Goal: Task Accomplishment & Management: Use online tool/utility

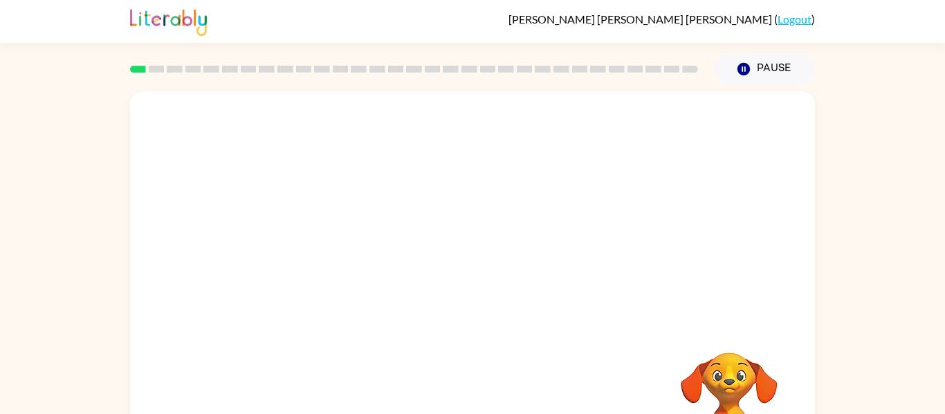
scroll to position [72, 0]
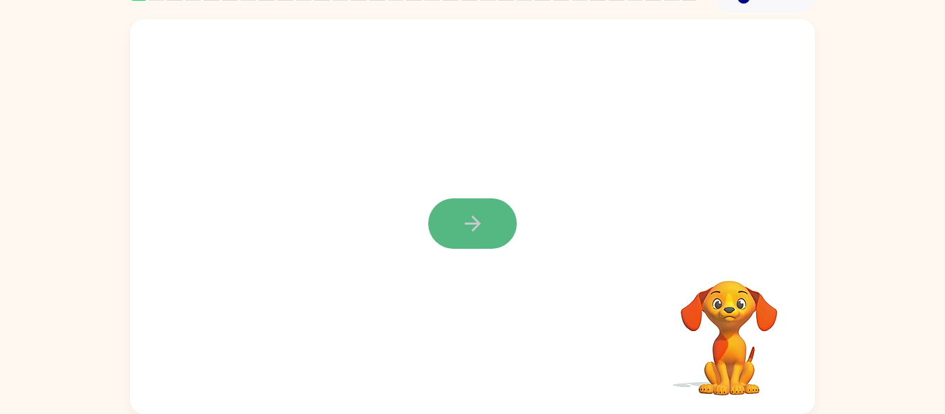
click at [480, 211] on button "button" at bounding box center [472, 223] width 89 height 50
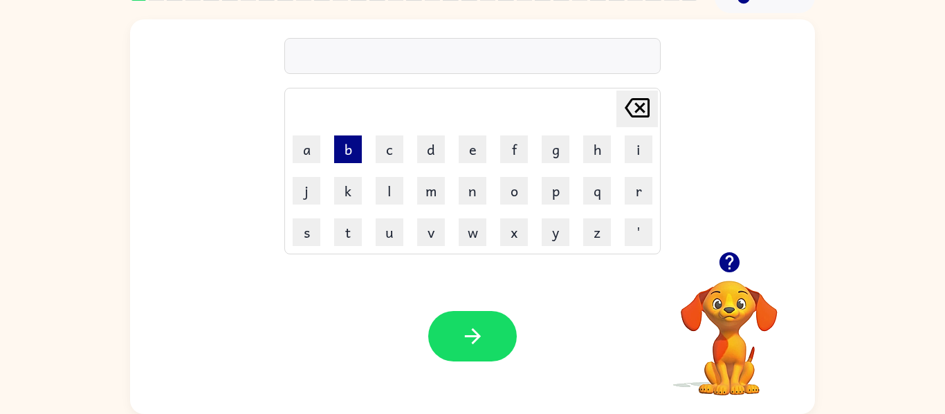
click at [344, 141] on button "b" at bounding box center [348, 150] width 28 height 28
click at [513, 190] on button "o" at bounding box center [514, 191] width 28 height 28
click at [627, 194] on button "r" at bounding box center [638, 191] width 28 height 28
click at [437, 151] on button "d" at bounding box center [431, 150] width 28 height 28
click at [626, 186] on button "r" at bounding box center [638, 191] width 28 height 28
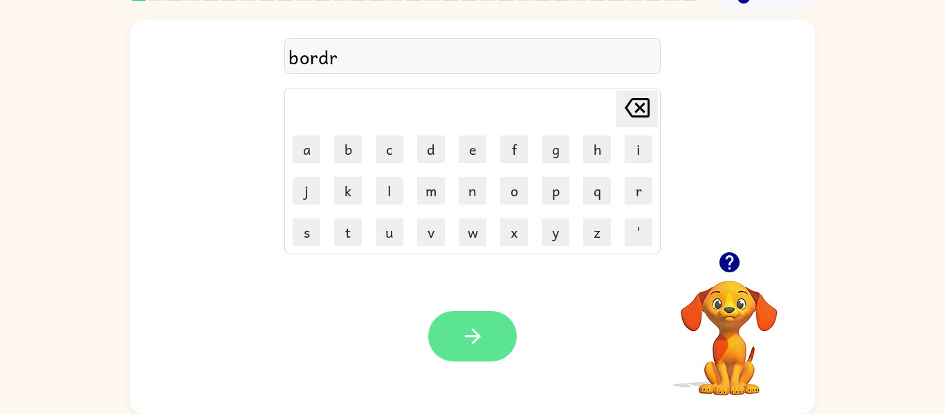
click at [503, 328] on button "button" at bounding box center [472, 336] width 89 height 50
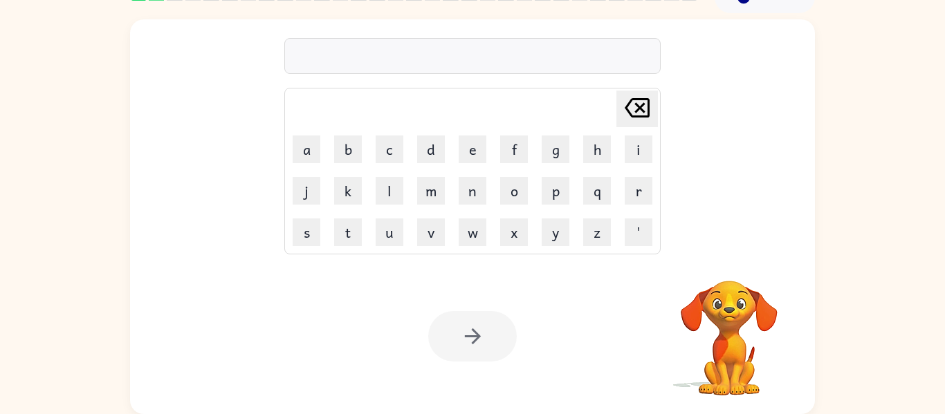
click at [503, 328] on div at bounding box center [472, 336] width 89 height 50
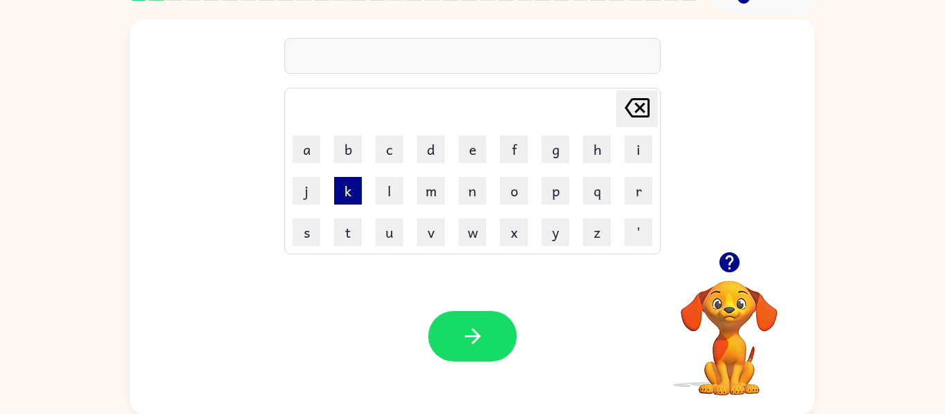
click at [344, 195] on button "k" at bounding box center [348, 191] width 28 height 28
click at [514, 190] on button "o" at bounding box center [514, 191] width 28 height 28
click at [391, 228] on button "u" at bounding box center [389, 232] width 28 height 28
click at [469, 199] on button "n" at bounding box center [472, 191] width 28 height 28
click at [348, 227] on button "t" at bounding box center [348, 232] width 28 height 28
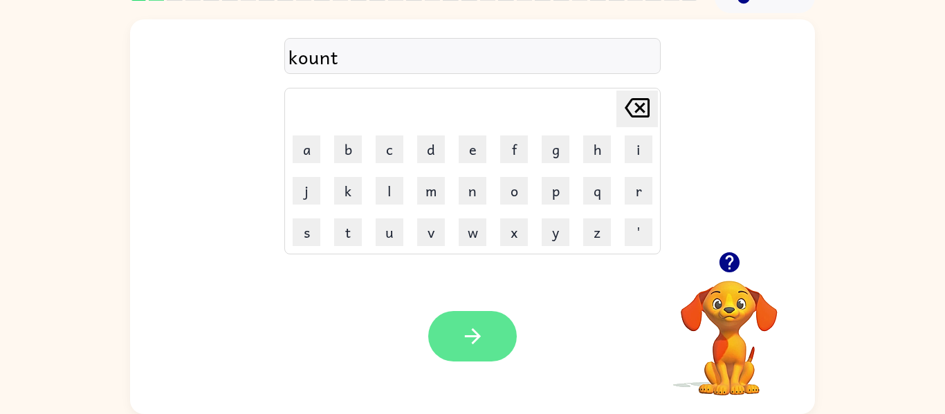
click at [496, 348] on button "button" at bounding box center [472, 336] width 89 height 50
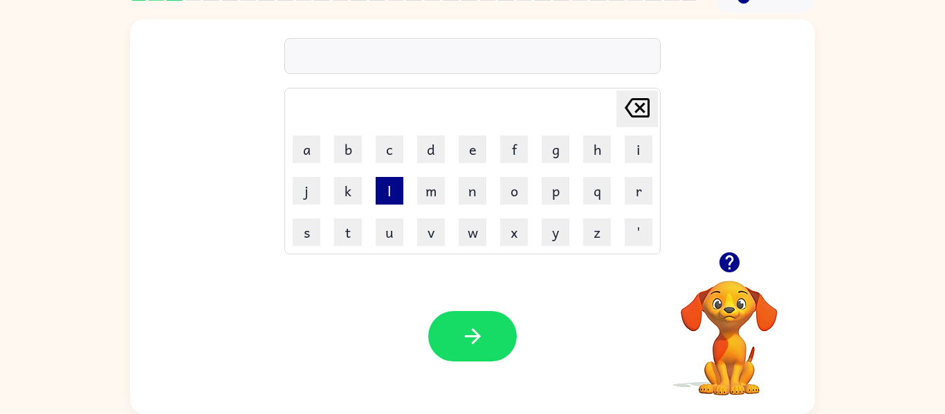
click at [387, 192] on button "l" at bounding box center [389, 191] width 28 height 28
click at [513, 187] on button "o" at bounding box center [514, 191] width 28 height 28
click at [340, 201] on button "k" at bounding box center [348, 191] width 28 height 28
click at [299, 159] on button "a" at bounding box center [306, 150] width 28 height 28
click at [649, 150] on button "i" at bounding box center [638, 150] width 28 height 28
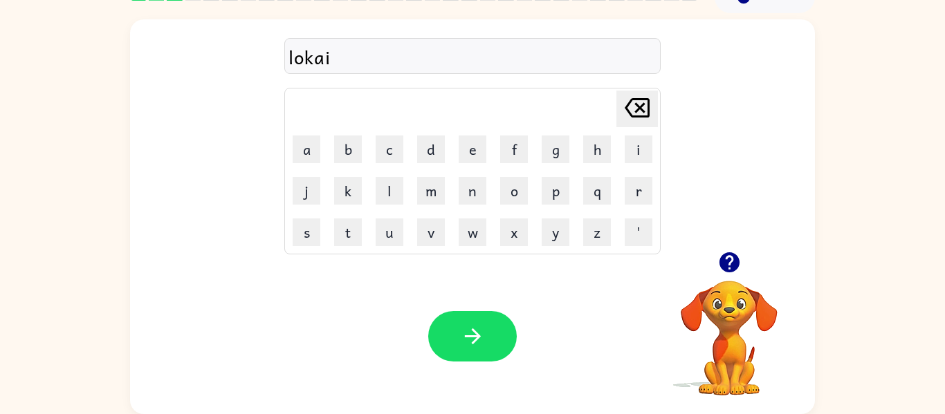
click at [427, 165] on td "d" at bounding box center [431, 149] width 40 height 40
click at [344, 226] on button "t" at bounding box center [348, 232] width 28 height 28
click at [467, 162] on button "e" at bounding box center [472, 150] width 28 height 28
click at [447, 328] on button "button" at bounding box center [472, 336] width 89 height 50
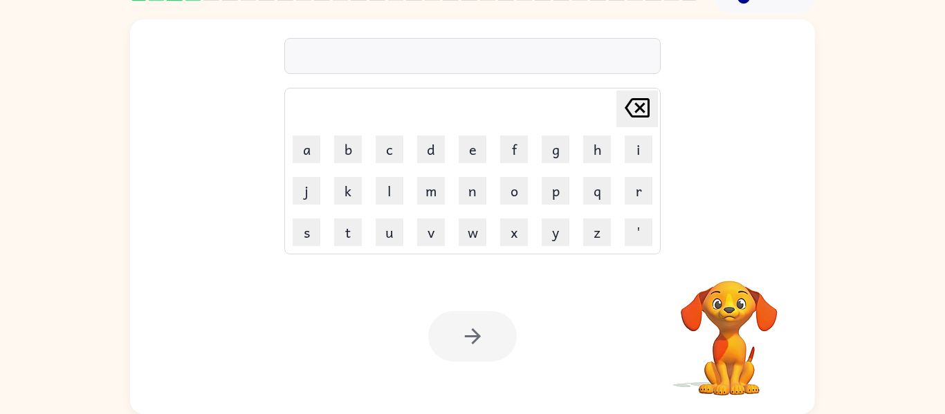
click at [519, 393] on div "Your browser must support playing .mp4 files to use Literably. Please try using…" at bounding box center [472, 337] width 685 height 156
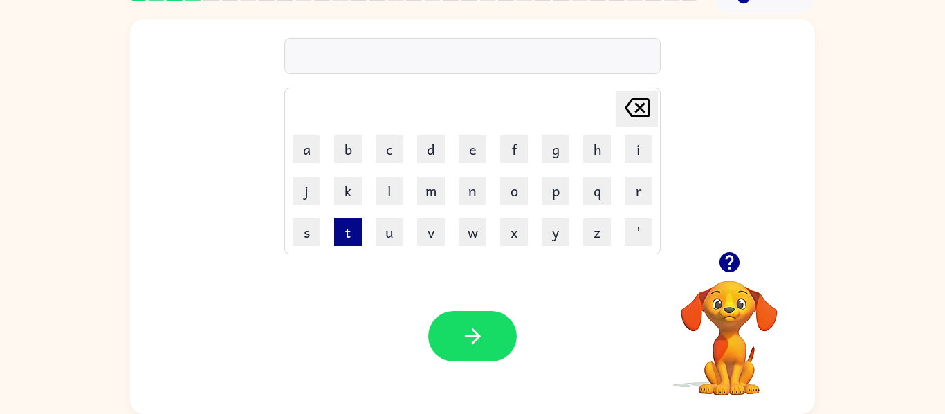
click at [353, 223] on button "t" at bounding box center [348, 232] width 28 height 28
click at [472, 239] on button "w" at bounding box center [472, 232] width 28 height 28
click at [635, 142] on button "i" at bounding box center [638, 150] width 28 height 28
click at [468, 186] on button "n" at bounding box center [472, 191] width 28 height 28
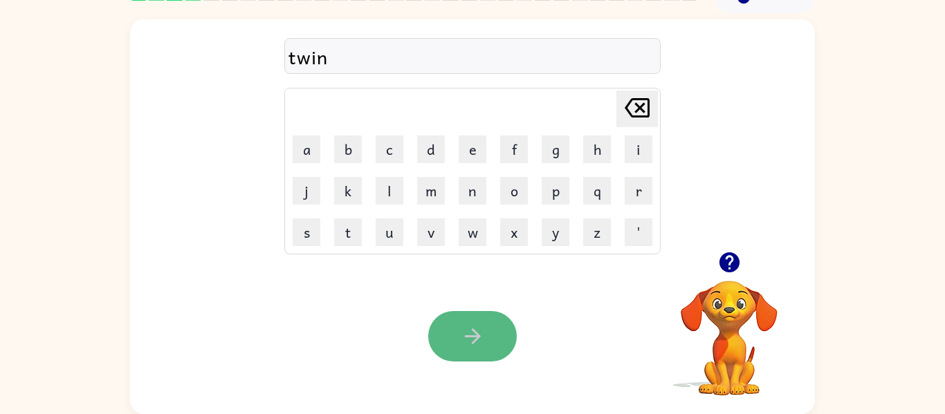
click at [487, 352] on button "button" at bounding box center [472, 336] width 89 height 50
click at [487, 352] on div at bounding box center [472, 336] width 89 height 50
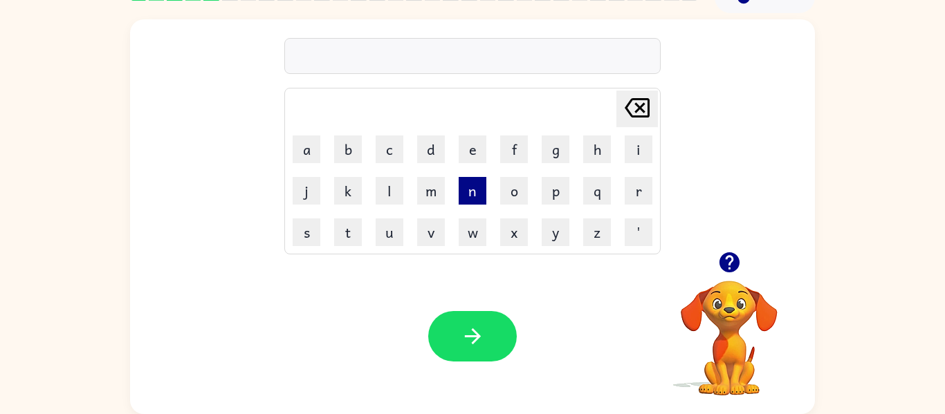
click at [472, 191] on button "n" at bounding box center [472, 191] width 28 height 28
click at [390, 230] on button "u" at bounding box center [389, 232] width 28 height 28
click at [645, 193] on button "r" at bounding box center [638, 191] width 28 height 28
click at [394, 181] on button "l" at bounding box center [389, 191] width 28 height 28
click at [564, 235] on button "y" at bounding box center [555, 232] width 28 height 28
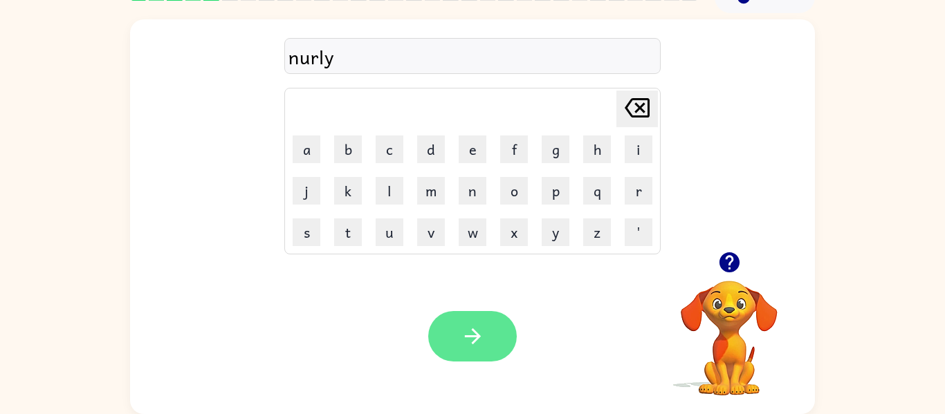
click at [480, 337] on icon "button" at bounding box center [473, 336] width 24 height 24
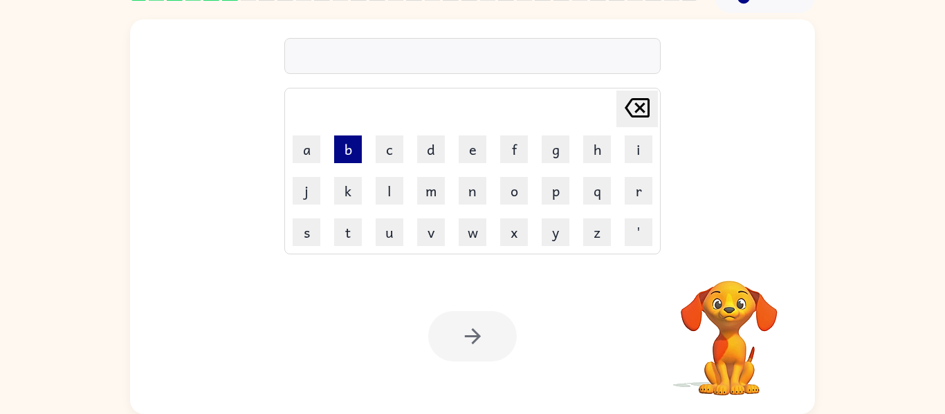
click at [360, 156] on button "b" at bounding box center [348, 150] width 28 height 28
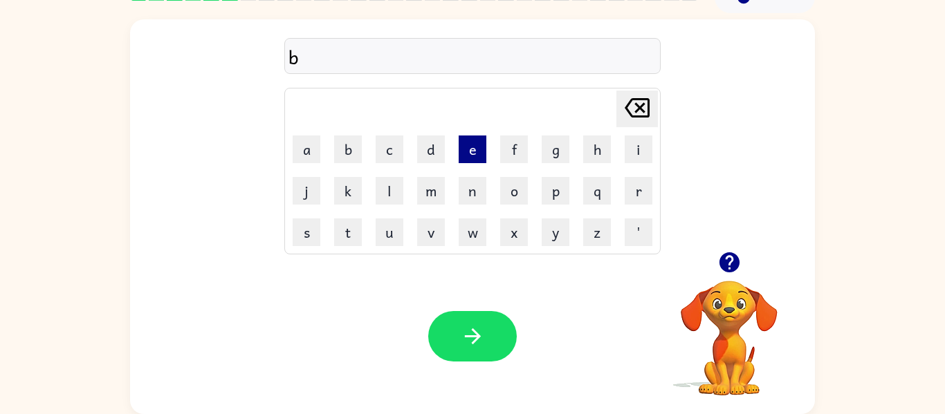
click at [475, 156] on button "e" at bounding box center [472, 150] width 28 height 28
click at [602, 162] on button "h" at bounding box center [597, 150] width 28 height 28
click at [641, 140] on button "i" at bounding box center [638, 150] width 28 height 28
click at [467, 194] on button "n" at bounding box center [472, 191] width 28 height 28
click at [434, 148] on button "d" at bounding box center [431, 150] width 28 height 28
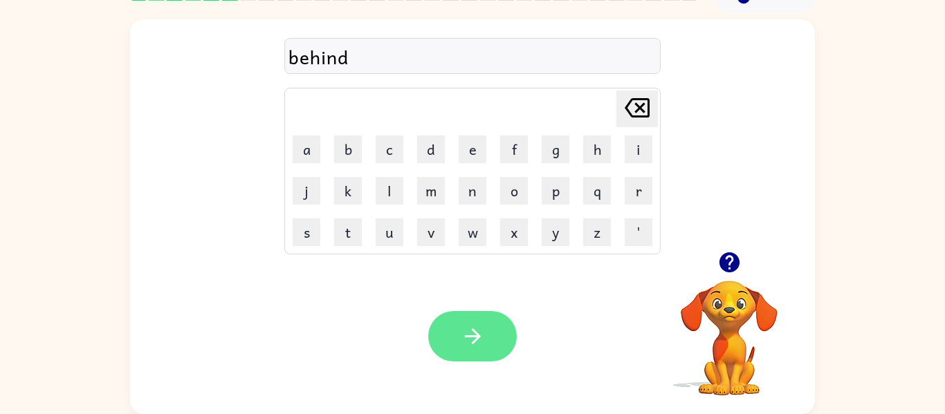
click at [454, 354] on button "button" at bounding box center [472, 336] width 89 height 50
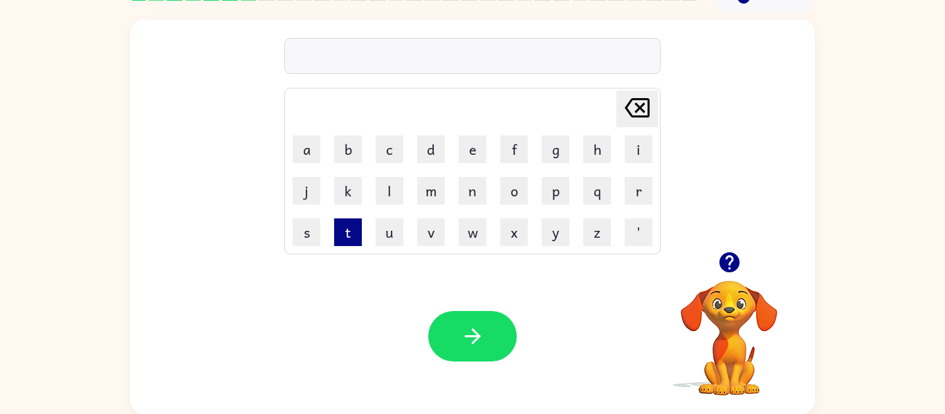
click at [351, 221] on button "t" at bounding box center [348, 232] width 28 height 28
click at [649, 185] on button "r" at bounding box center [638, 191] width 28 height 28
click at [626, 149] on button "i" at bounding box center [638, 150] width 28 height 28
click at [384, 165] on td "c" at bounding box center [389, 149] width 40 height 40
click at [387, 142] on button "c" at bounding box center [389, 150] width 28 height 28
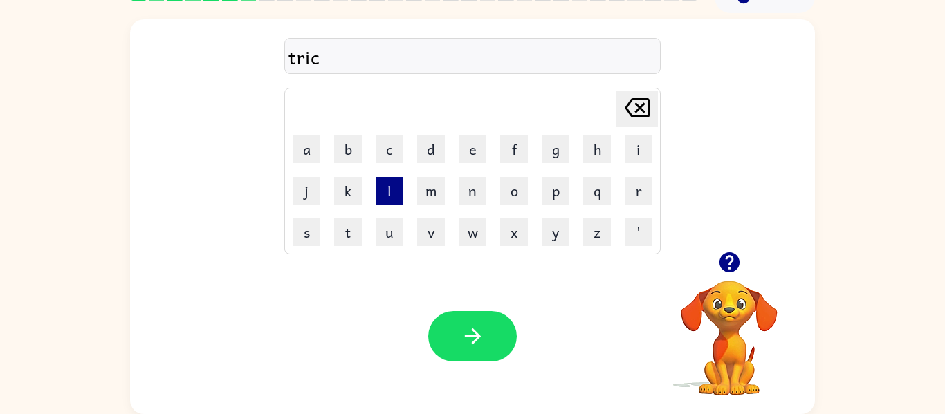
click at [395, 192] on button "l" at bounding box center [389, 191] width 28 height 28
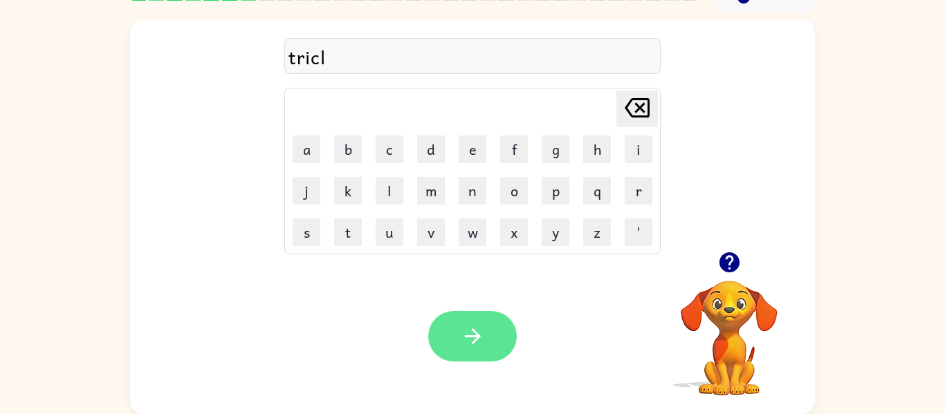
click at [468, 326] on icon "button" at bounding box center [473, 336] width 24 height 24
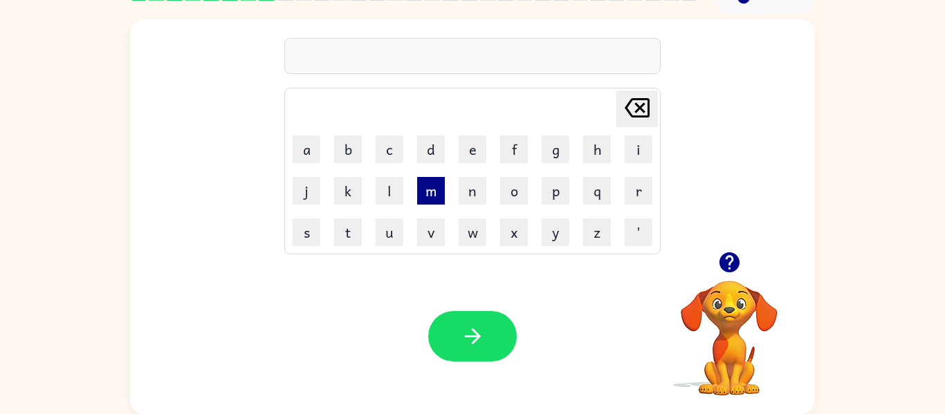
click at [434, 196] on button "m" at bounding box center [431, 191] width 28 height 28
click at [463, 151] on button "e" at bounding box center [472, 150] width 28 height 28
click at [645, 194] on button "r" at bounding box center [638, 191] width 28 height 28
click at [391, 226] on button "u" at bounding box center [389, 232] width 28 height 28
click at [379, 157] on button "c" at bounding box center [389, 150] width 28 height 28
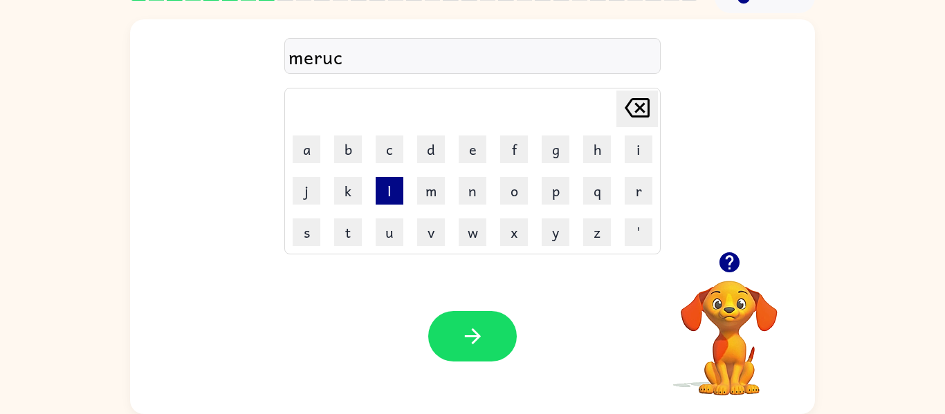
click at [393, 187] on button "l" at bounding box center [389, 191] width 28 height 28
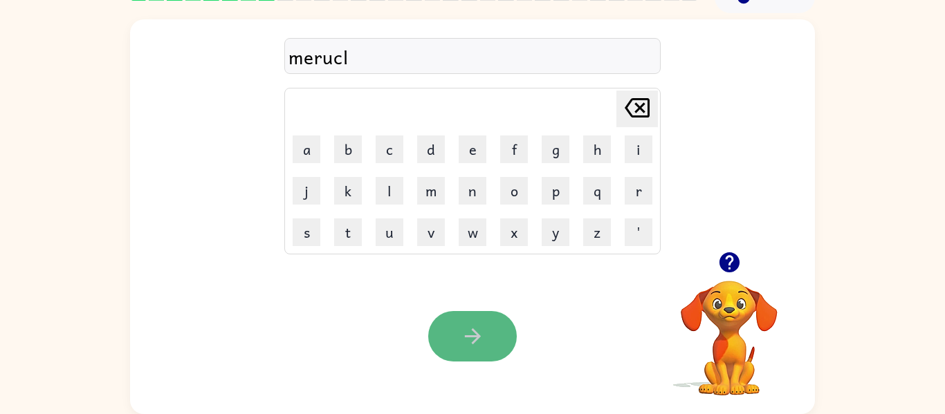
click at [494, 339] on button "button" at bounding box center [472, 336] width 89 height 50
click at [494, 339] on div at bounding box center [472, 336] width 89 height 50
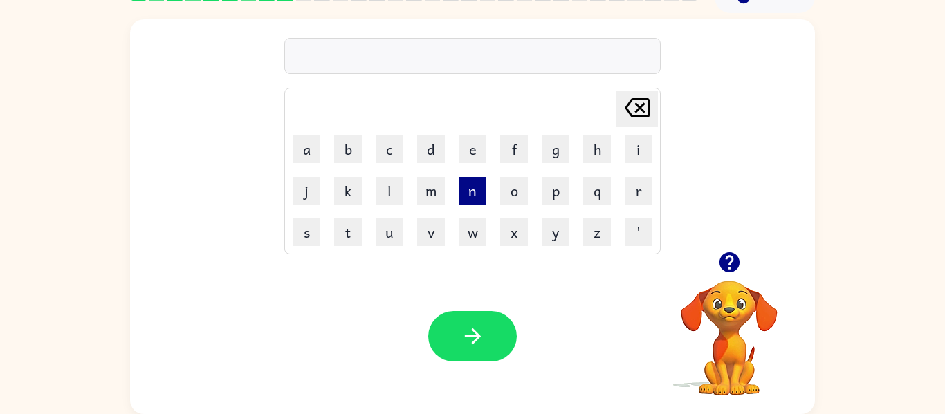
click at [458, 189] on button "n" at bounding box center [472, 191] width 28 height 28
click at [629, 149] on button "i" at bounding box center [638, 150] width 28 height 28
click at [440, 189] on button "m" at bounding box center [431, 191] width 28 height 28
click at [352, 145] on button "b" at bounding box center [348, 150] width 28 height 28
click at [391, 185] on button "l" at bounding box center [389, 191] width 28 height 28
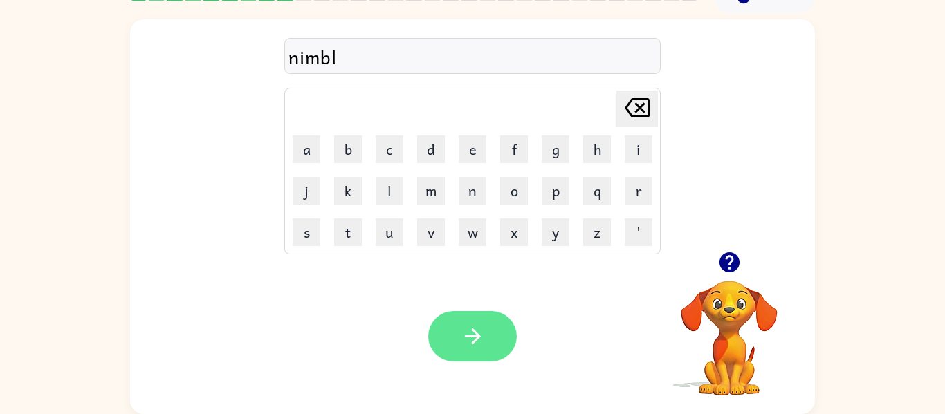
click at [469, 327] on icon "button" at bounding box center [473, 336] width 24 height 24
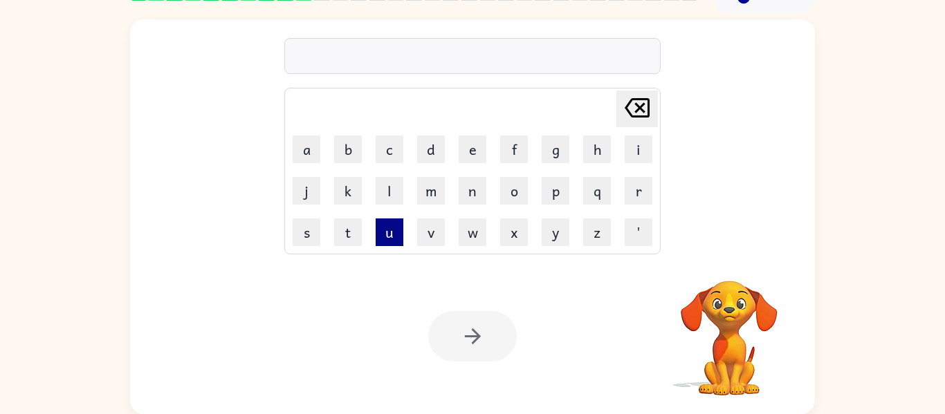
click at [385, 242] on button "u" at bounding box center [389, 232] width 28 height 28
click at [480, 193] on button "n" at bounding box center [472, 191] width 28 height 28
click at [428, 158] on button "d" at bounding box center [431, 150] width 28 height 28
click at [516, 160] on button "f" at bounding box center [514, 150] width 28 height 28
click at [391, 198] on button "l" at bounding box center [389, 191] width 28 height 28
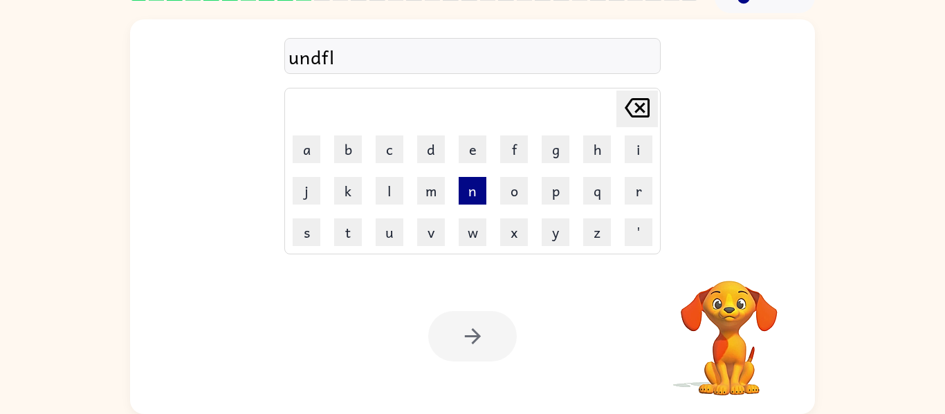
click at [458, 185] on button "n" at bounding box center [472, 191] width 28 height 28
click at [641, 104] on icon "[PERSON_NAME] last character input" at bounding box center [636, 107] width 33 height 33
click at [439, 153] on button "d" at bounding box center [431, 150] width 28 height 28
click at [478, 357] on div at bounding box center [472, 336] width 89 height 50
click at [479, 357] on div at bounding box center [472, 336] width 89 height 50
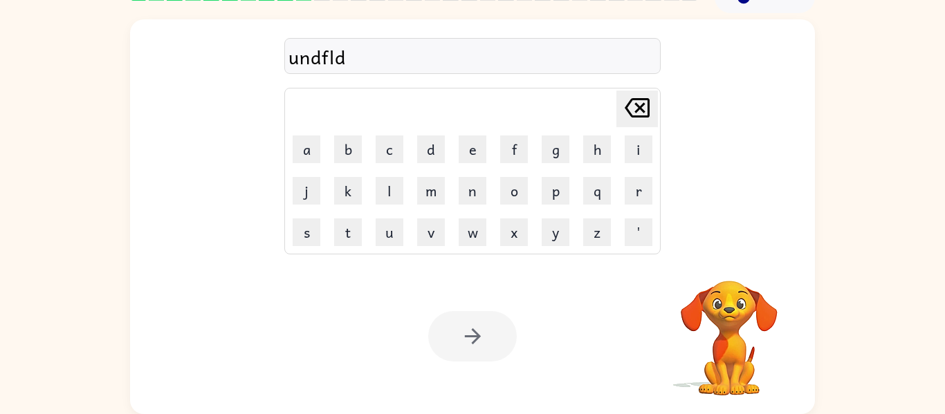
click at [475, 342] on div at bounding box center [472, 336] width 89 height 50
click at [462, 325] on div at bounding box center [472, 336] width 89 height 50
click at [644, 95] on icon "[PERSON_NAME] last character input" at bounding box center [636, 107] width 33 height 33
click at [644, 102] on icon "[PERSON_NAME] last character input" at bounding box center [636, 107] width 33 height 33
click at [642, 103] on icon at bounding box center [636, 107] width 25 height 19
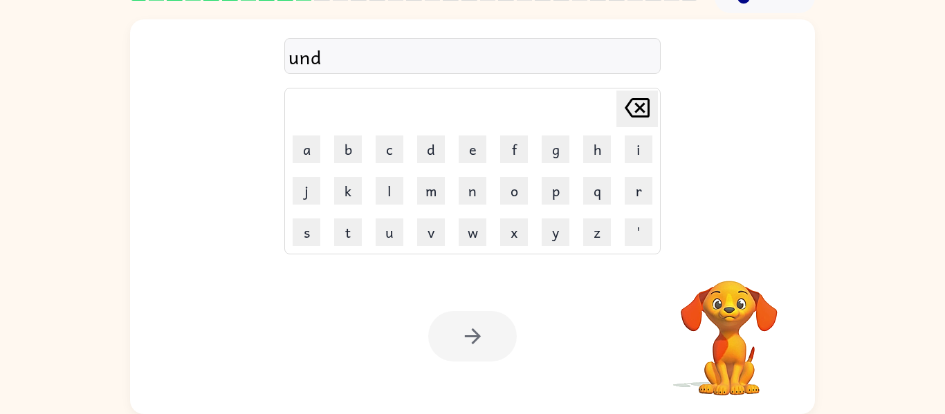
click at [643, 102] on icon "[PERSON_NAME] last character input" at bounding box center [636, 107] width 33 height 33
click at [642, 101] on icon "[PERSON_NAME] last character input" at bounding box center [636, 107] width 33 height 33
click at [737, 315] on video "Your browser must support playing .mp4 files to use Literably. Please try using…" at bounding box center [729, 328] width 138 height 138
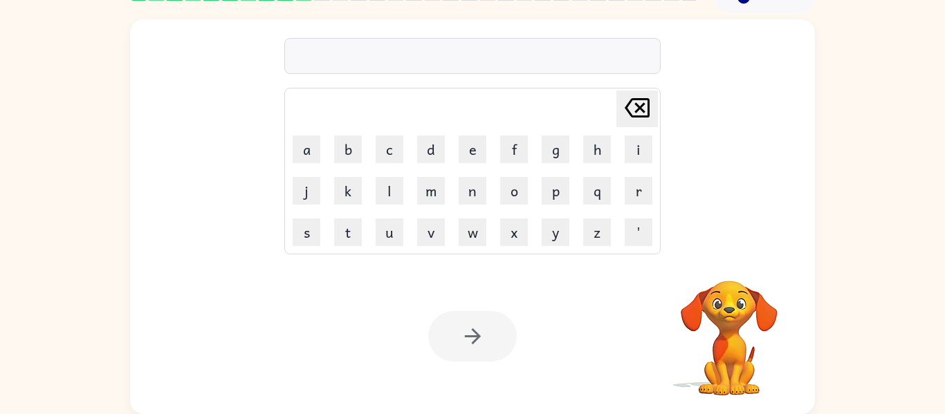
click at [713, 304] on video "Your browser must support playing .mp4 files to use Literably. Please try using…" at bounding box center [729, 328] width 138 height 138
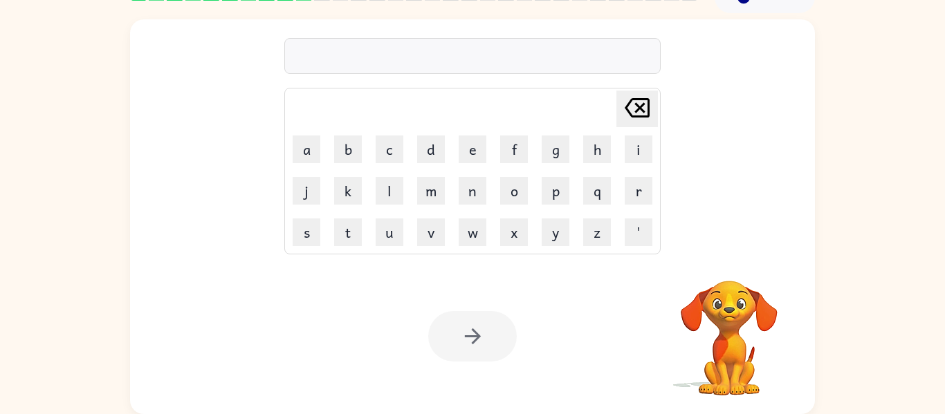
click at [713, 304] on video "Your browser must support playing .mp4 files to use Literably. Please try using…" at bounding box center [729, 328] width 138 height 138
click at [392, 227] on button "u" at bounding box center [389, 232] width 28 height 28
click at [463, 200] on button "n" at bounding box center [472, 191] width 28 height 28
click at [439, 152] on button "d" at bounding box center [431, 150] width 28 height 28
click at [527, 156] on button "f" at bounding box center [514, 150] width 28 height 28
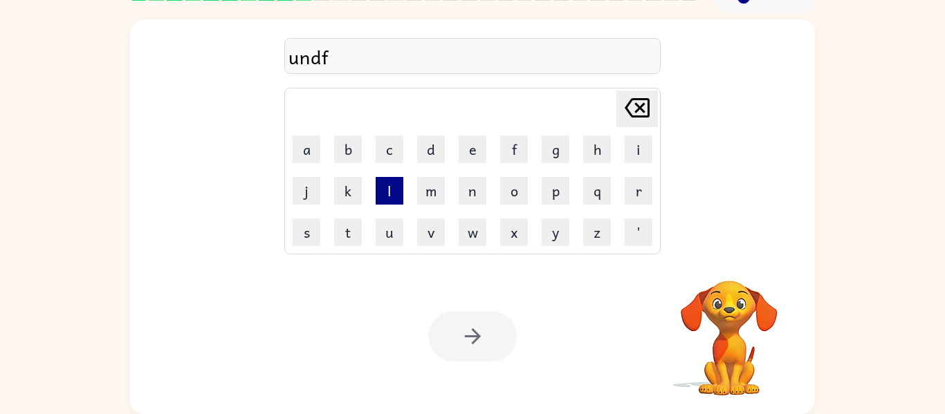
click at [394, 203] on button "l" at bounding box center [389, 191] width 28 height 28
click at [434, 150] on button "d" at bounding box center [431, 150] width 28 height 28
click at [475, 328] on div at bounding box center [472, 336] width 89 height 50
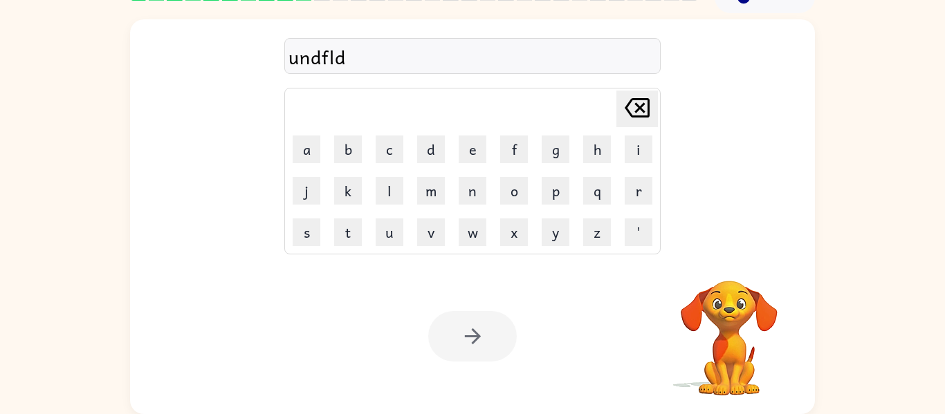
click at [475, 328] on div at bounding box center [472, 336] width 89 height 50
click at [624, 248] on td "'" at bounding box center [638, 232] width 40 height 40
click at [629, 232] on button "'" at bounding box center [638, 232] width 28 height 28
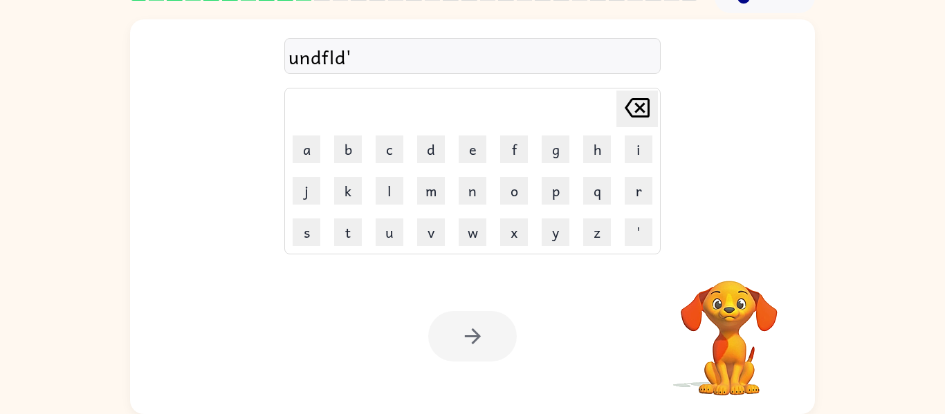
click at [643, 118] on icon "[PERSON_NAME] last character input" at bounding box center [636, 107] width 33 height 33
click at [499, 316] on div at bounding box center [472, 336] width 89 height 50
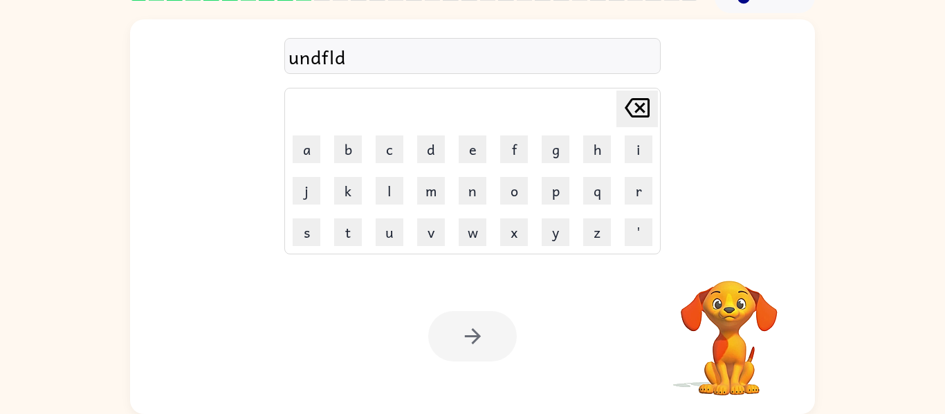
click at [499, 316] on div at bounding box center [472, 336] width 89 height 50
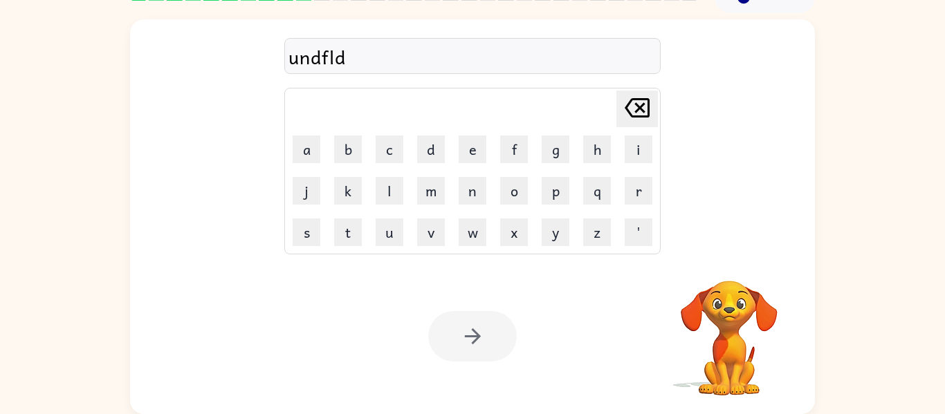
click at [499, 316] on div at bounding box center [472, 336] width 89 height 50
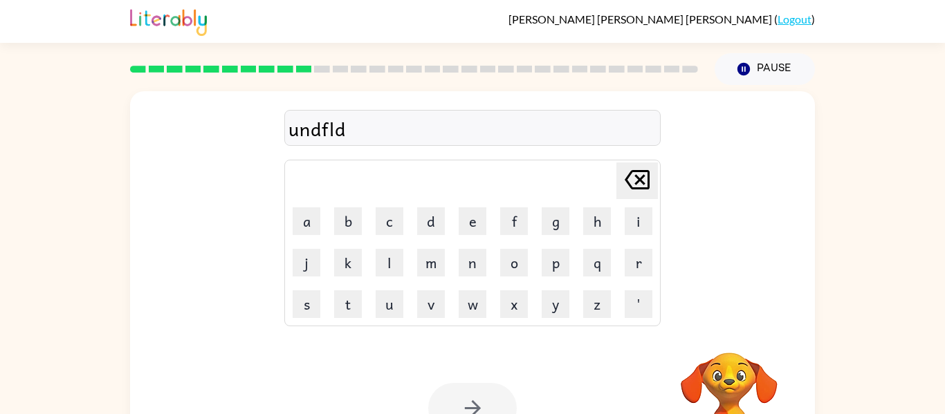
click at [331, 68] on div at bounding box center [414, 69] width 568 height 7
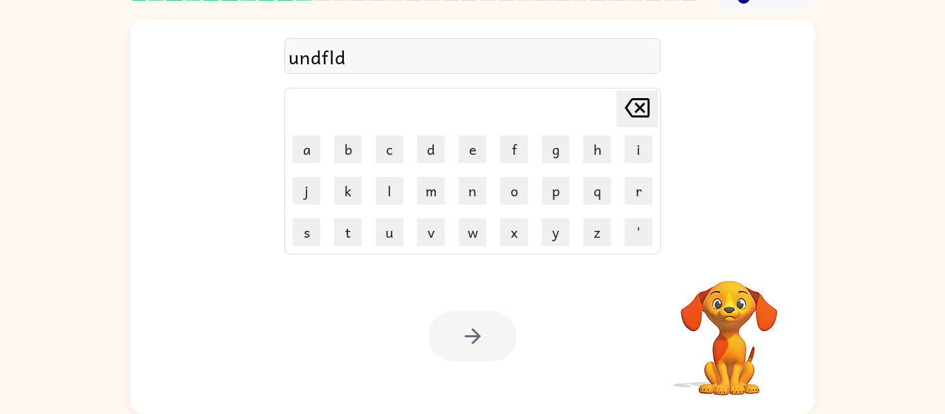
scroll to position [71, 0]
click at [469, 353] on div at bounding box center [472, 337] width 89 height 50
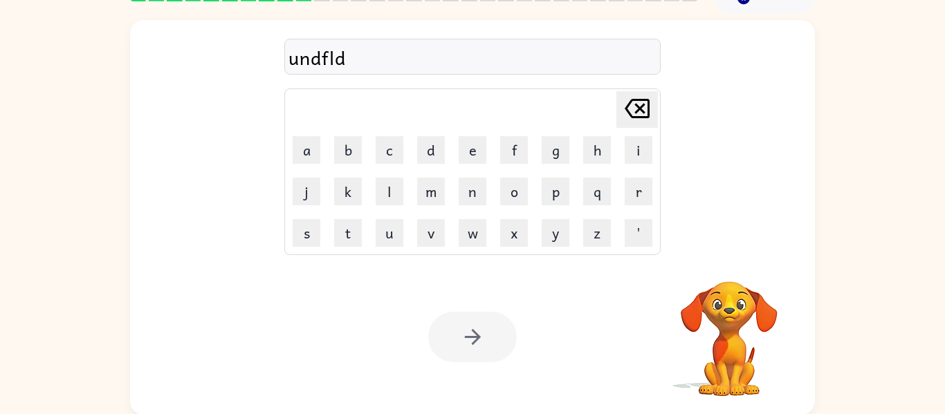
click at [469, 353] on div at bounding box center [472, 337] width 89 height 50
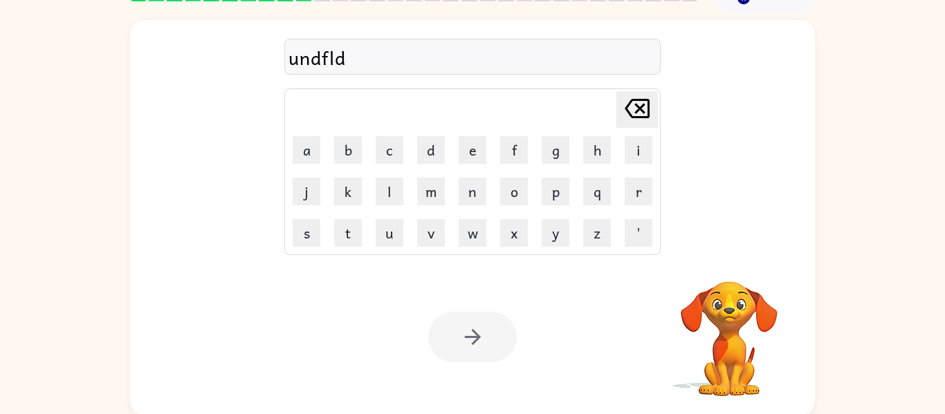
click at [469, 353] on div at bounding box center [472, 337] width 89 height 50
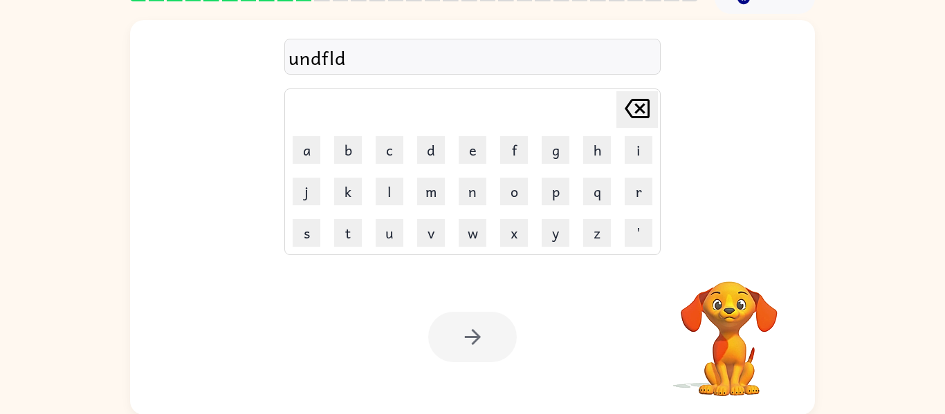
click at [469, 353] on div at bounding box center [472, 337] width 89 height 50
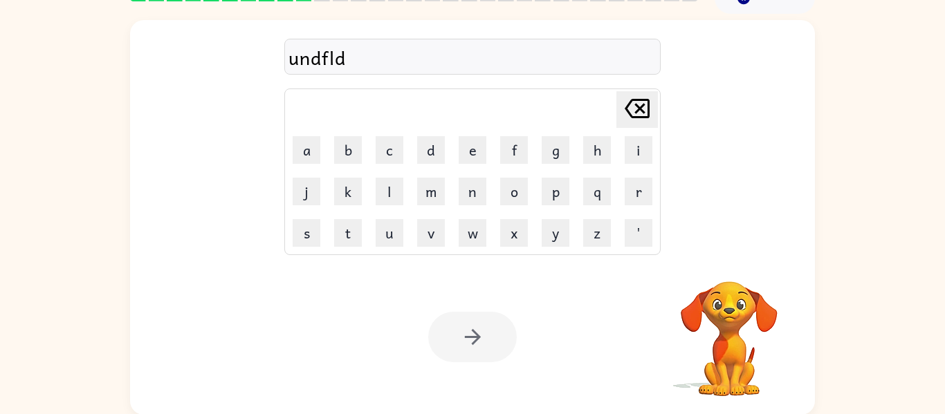
click at [469, 353] on div at bounding box center [472, 337] width 89 height 50
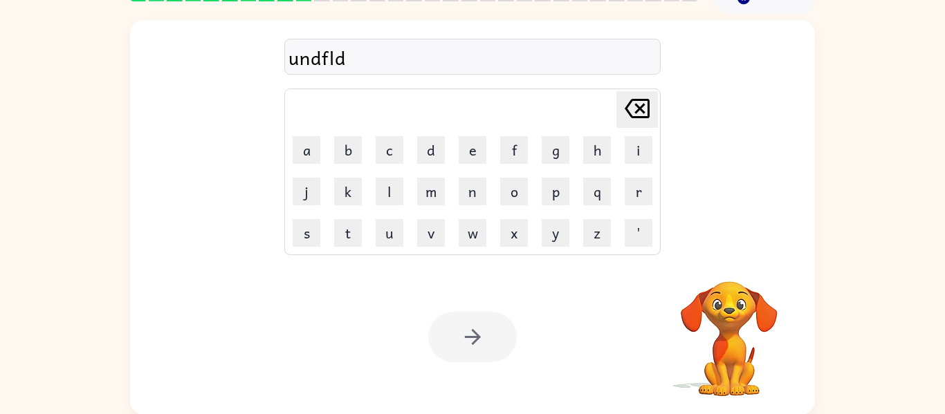
click at [472, 357] on div at bounding box center [472, 337] width 89 height 50
click at [469, 326] on div at bounding box center [472, 337] width 89 height 50
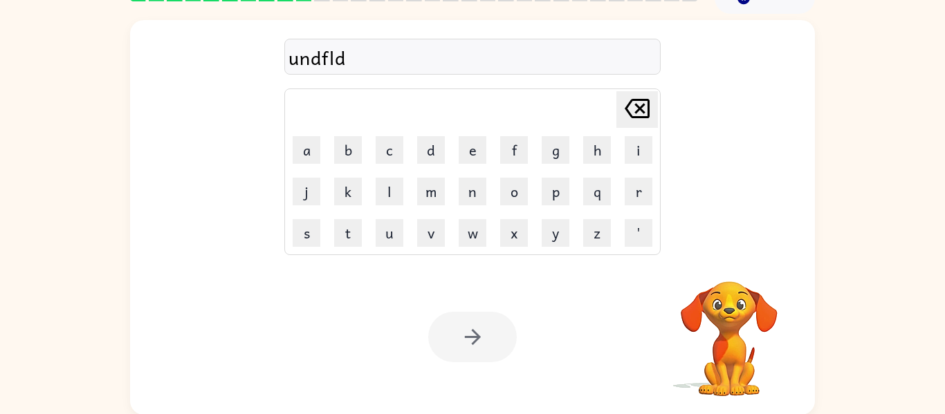
click at [469, 326] on div at bounding box center [472, 337] width 89 height 50
click at [477, 346] on div at bounding box center [472, 337] width 89 height 50
click at [427, 65] on div "undfld" at bounding box center [472, 57] width 368 height 29
click at [474, 348] on div at bounding box center [472, 337] width 89 height 50
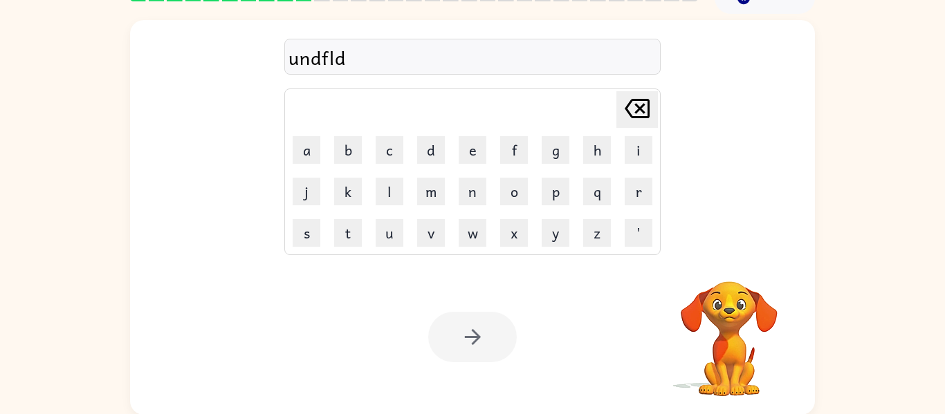
click at [772, 224] on div "undfld [PERSON_NAME] last character input a b c d e f g h i j k l m n o p q r s…" at bounding box center [472, 136] width 685 height 232
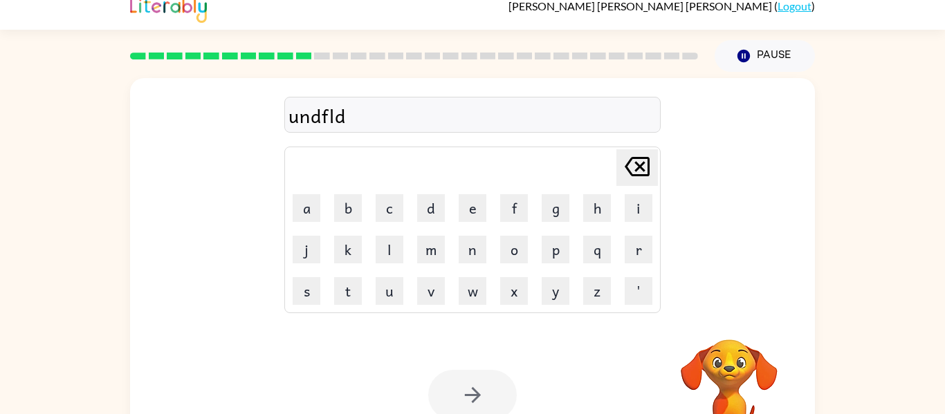
scroll to position [0, 0]
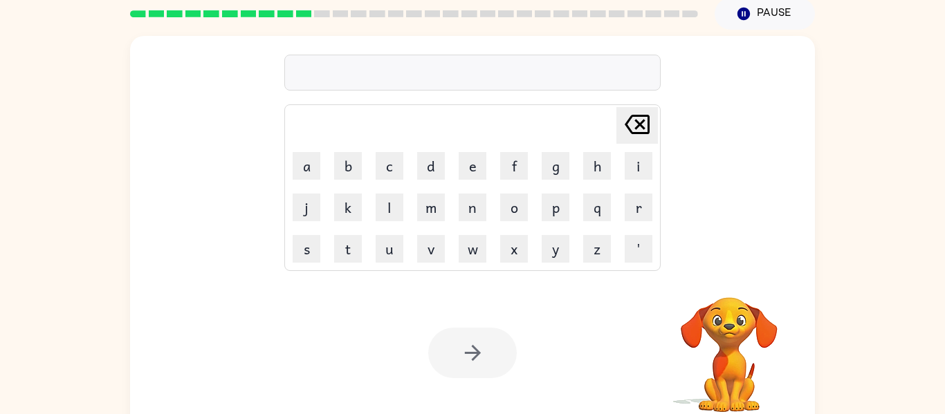
scroll to position [72, 0]
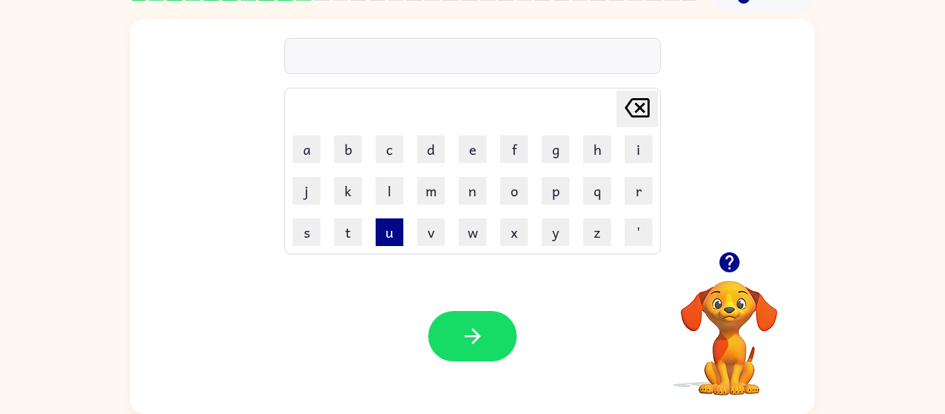
click at [387, 229] on button "u" at bounding box center [389, 232] width 28 height 28
click at [465, 178] on button "n" at bounding box center [472, 191] width 28 height 28
click at [420, 149] on button "d" at bounding box center [431, 150] width 28 height 28
click at [512, 142] on button "f" at bounding box center [514, 150] width 28 height 28
click at [402, 196] on button "l" at bounding box center [389, 191] width 28 height 28
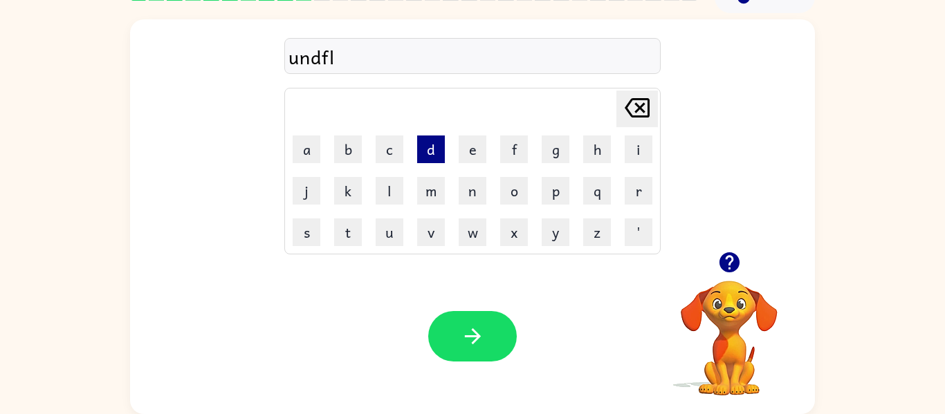
click at [431, 150] on button "d" at bounding box center [431, 150] width 28 height 28
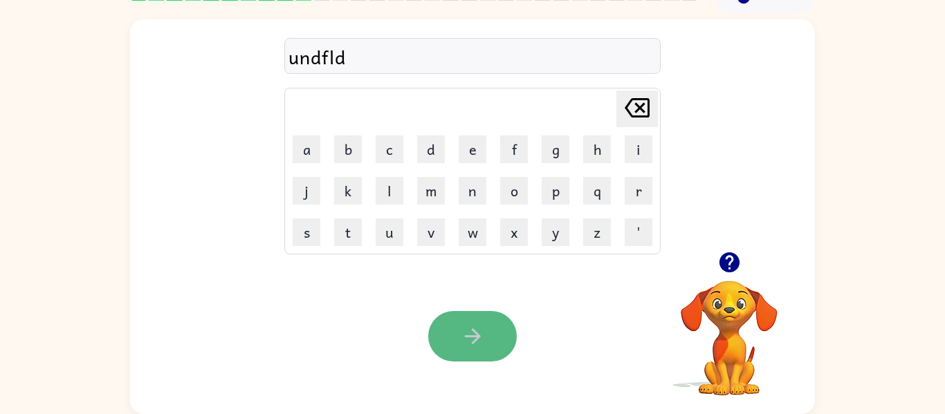
click at [502, 335] on button "button" at bounding box center [472, 336] width 89 height 50
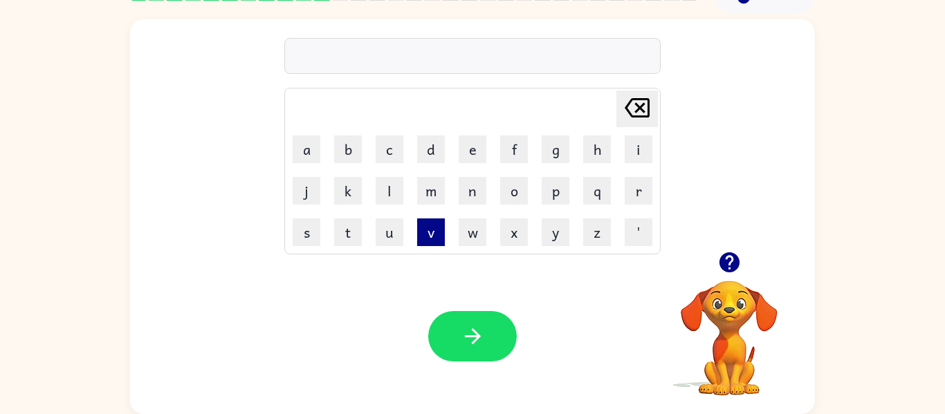
click at [437, 244] on button "v" at bounding box center [431, 232] width 28 height 28
click at [509, 190] on button "o" at bounding box center [514, 191] width 28 height 28
click at [354, 236] on button "t" at bounding box center [348, 232] width 28 height 28
click at [461, 151] on button "e" at bounding box center [472, 150] width 28 height 28
click at [502, 293] on div "Your browser must support playing .mp4 files to use Literably. Please try using…" at bounding box center [472, 337] width 685 height 156
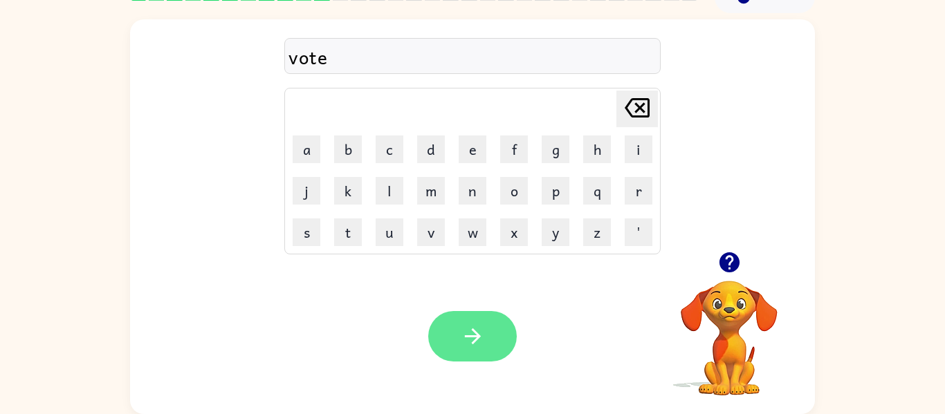
click at [479, 348] on button "button" at bounding box center [472, 336] width 89 height 50
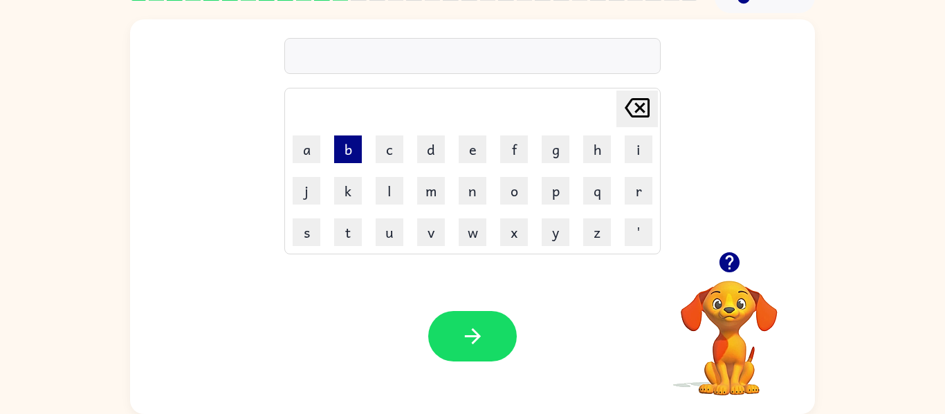
click at [343, 155] on button "b" at bounding box center [348, 150] width 28 height 28
click at [476, 160] on button "e" at bounding box center [472, 150] width 28 height 28
click at [427, 148] on button "d" at bounding box center [431, 150] width 28 height 28
click at [343, 245] on button "t" at bounding box center [348, 232] width 28 height 28
click at [642, 156] on button "i" at bounding box center [638, 150] width 28 height 28
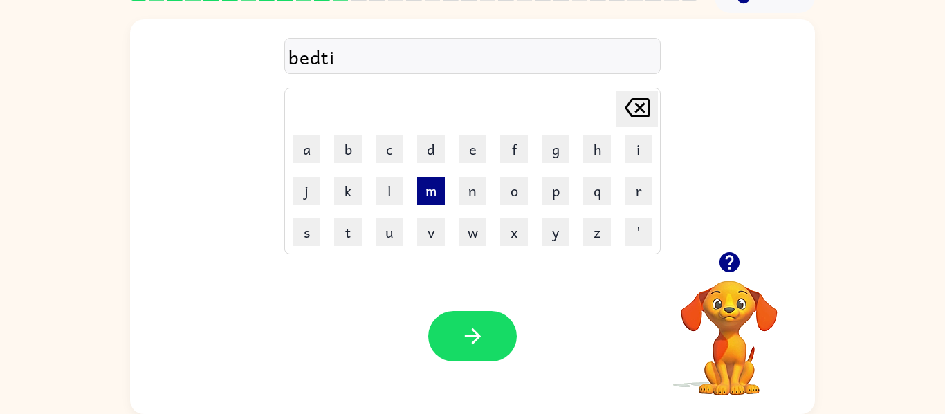
click at [439, 188] on button "m" at bounding box center [431, 191] width 28 height 28
click at [474, 154] on button "e" at bounding box center [472, 150] width 28 height 28
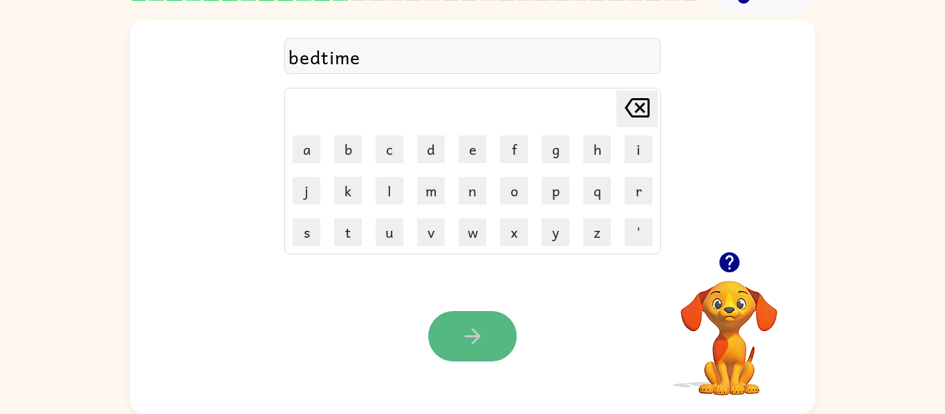
click at [474, 338] on icon "button" at bounding box center [473, 336] width 24 height 24
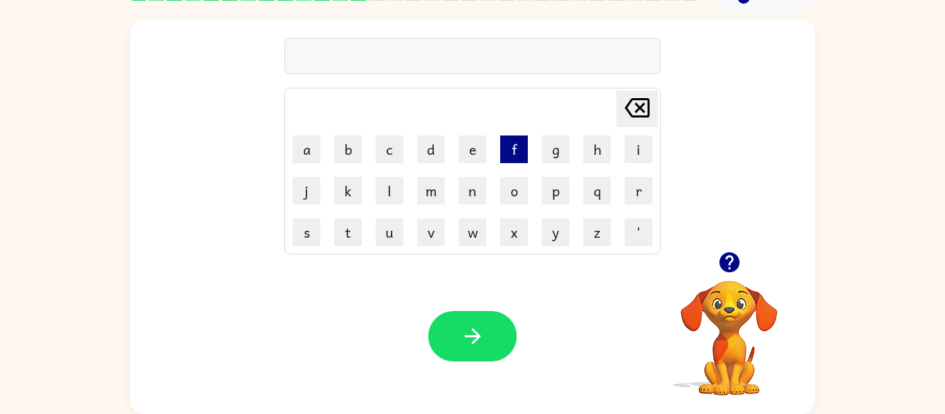
click at [506, 154] on button "f" at bounding box center [514, 150] width 28 height 28
click at [624, 151] on button "i" at bounding box center [638, 150] width 28 height 28
click at [343, 228] on button "t" at bounding box center [348, 232] width 28 height 28
click at [465, 183] on button "n" at bounding box center [472, 191] width 28 height 28
click at [505, 192] on button "o" at bounding box center [514, 191] width 28 height 28
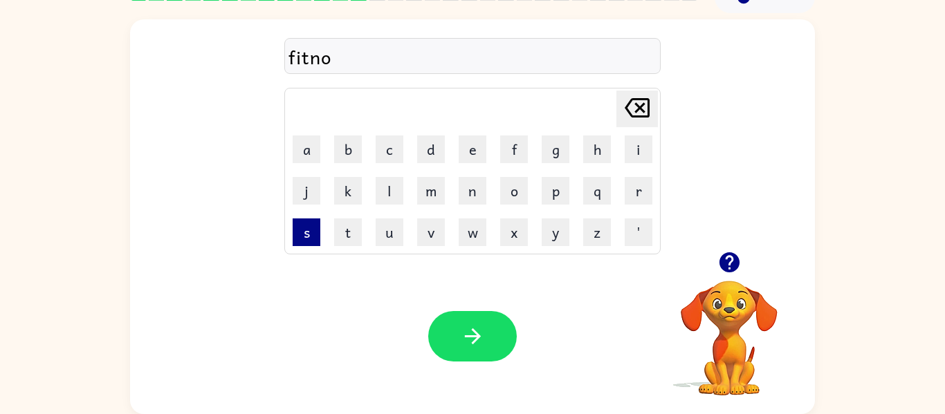
click at [292, 218] on button "s" at bounding box center [306, 232] width 28 height 28
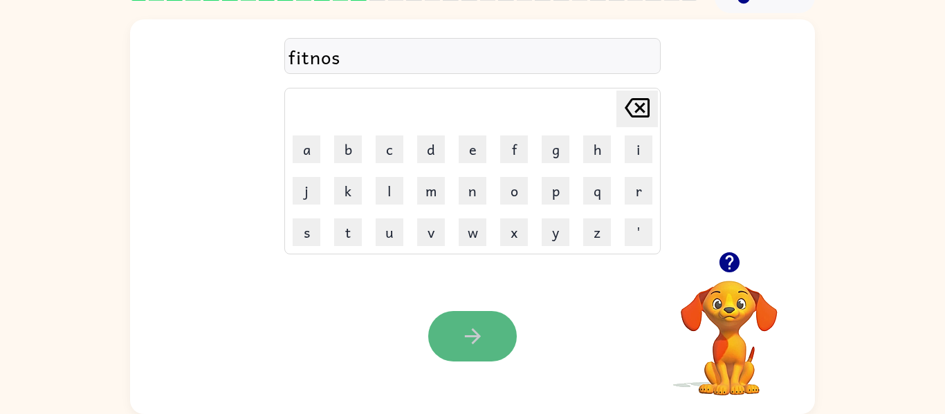
click at [471, 327] on icon "button" at bounding box center [473, 336] width 24 height 24
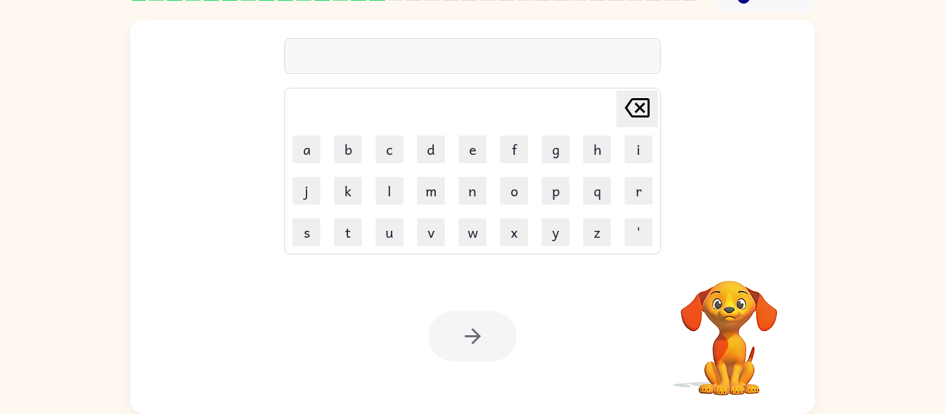
click at [471, 327] on div at bounding box center [472, 336] width 89 height 50
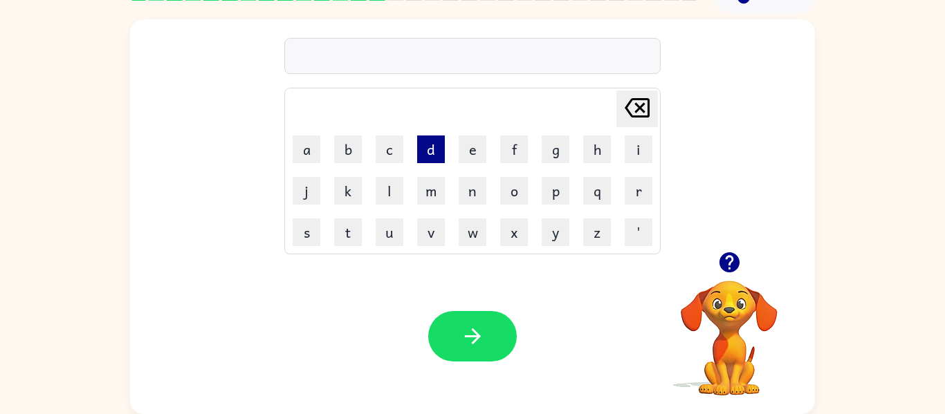
click at [435, 147] on button "d" at bounding box center [431, 150] width 28 height 28
click at [380, 196] on button "l" at bounding box center [389, 191] width 28 height 28
click at [303, 157] on button "a" at bounding box center [306, 150] width 28 height 28
click at [540, 228] on td "y" at bounding box center [555, 232] width 40 height 40
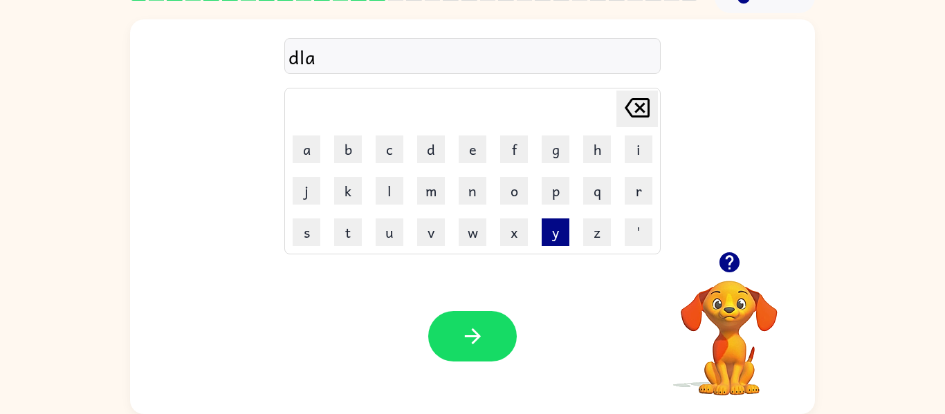
click at [550, 228] on button "y" at bounding box center [555, 232] width 28 height 28
click at [475, 151] on button "e" at bounding box center [472, 150] width 28 height 28
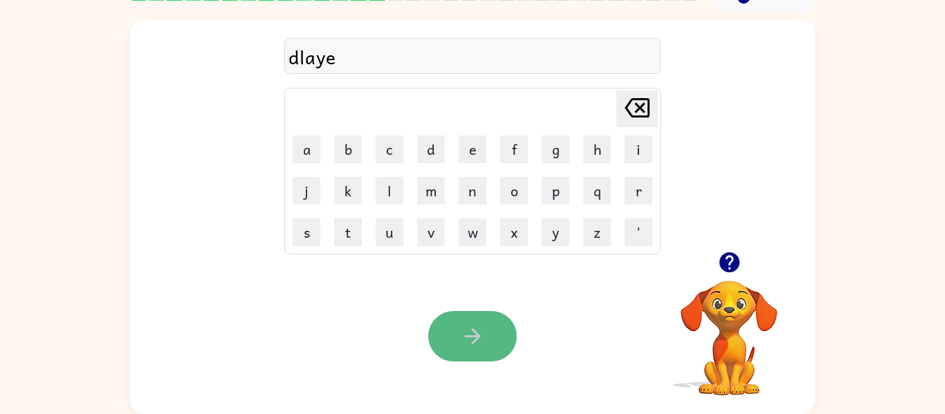
click at [461, 346] on icon "button" at bounding box center [473, 336] width 24 height 24
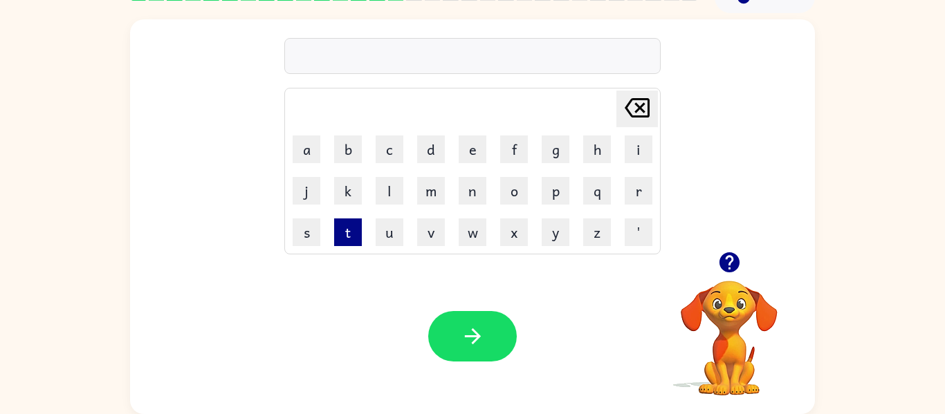
click at [353, 232] on button "t" at bounding box center [348, 232] width 28 height 28
click at [644, 183] on button "r" at bounding box center [638, 191] width 28 height 28
click at [436, 206] on td "m" at bounding box center [431, 191] width 40 height 40
click at [427, 196] on button "m" at bounding box center [431, 191] width 28 height 28
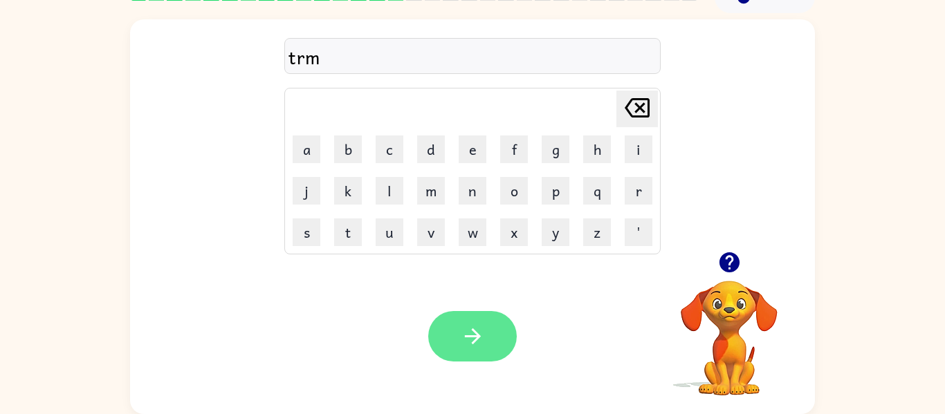
click at [474, 343] on icon "button" at bounding box center [473, 336] width 24 height 24
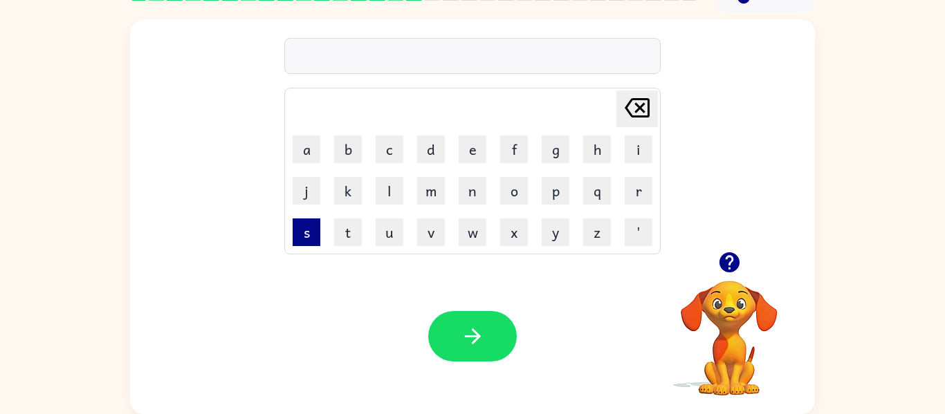
click at [296, 233] on button "s" at bounding box center [306, 232] width 28 height 28
click at [469, 143] on button "e" at bounding box center [472, 150] width 28 height 28
click at [429, 275] on div "Your browser must support playing .mp4 files to use Literably. Please try using…" at bounding box center [472, 337] width 685 height 156
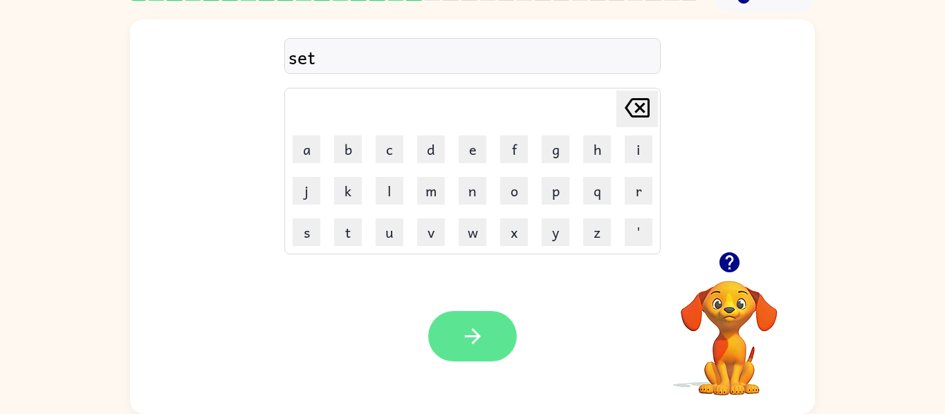
click at [482, 333] on icon "button" at bounding box center [473, 336] width 24 height 24
click at [491, 322] on button "button" at bounding box center [472, 336] width 89 height 50
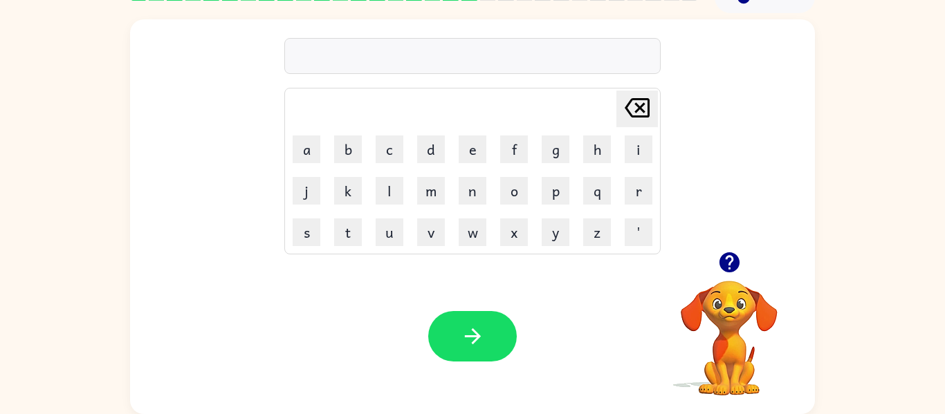
click at [725, 255] on icon "button" at bounding box center [728, 262] width 20 height 20
click at [305, 227] on button "s" at bounding box center [306, 232] width 28 height 28
click at [556, 183] on button "p" at bounding box center [555, 191] width 28 height 28
click at [386, 188] on button "l" at bounding box center [389, 191] width 28 height 28
type button "l"
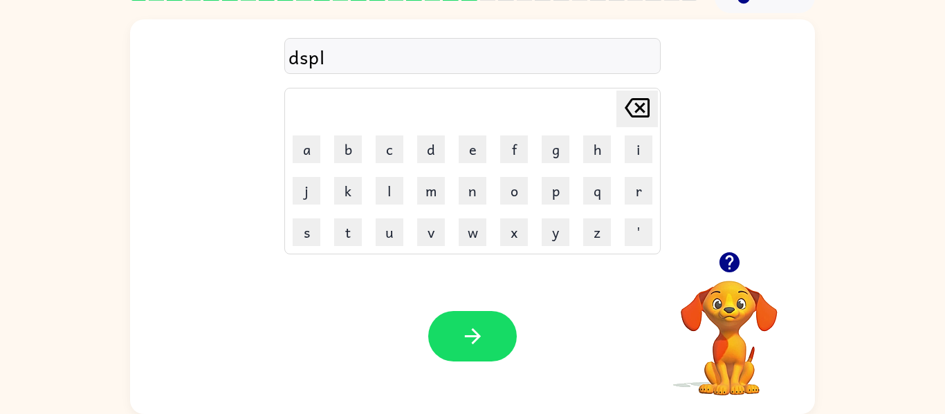
click at [288, 152] on td "a" at bounding box center [306, 149] width 40 height 40
click at [320, 139] on td "a" at bounding box center [306, 149] width 40 height 40
click at [304, 143] on button "a" at bounding box center [306, 150] width 28 height 28
type button "a"
click at [384, 238] on button "u" at bounding box center [389, 232] width 28 height 28
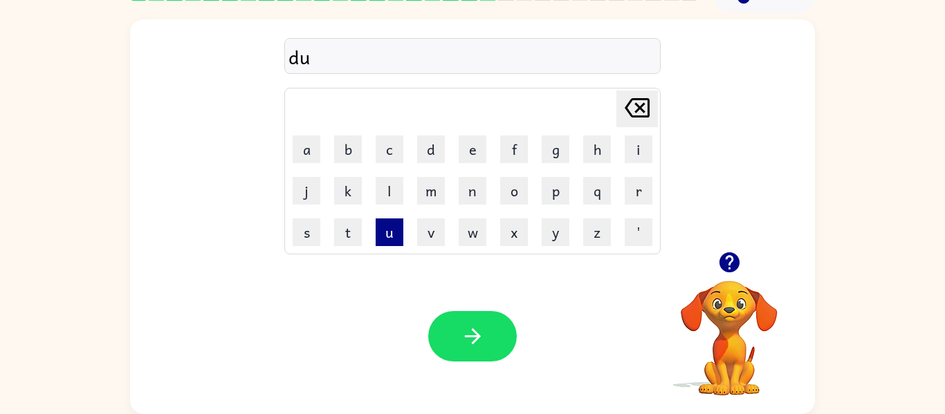
type button "u"
click at [734, 251] on icon "button" at bounding box center [729, 262] width 24 height 24
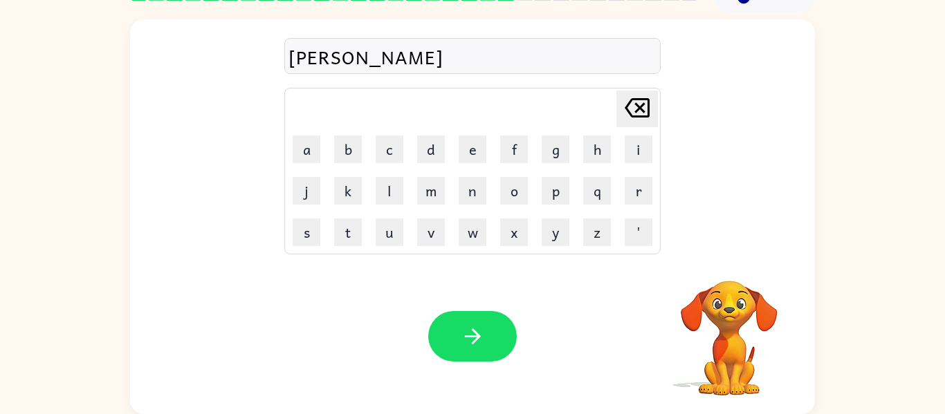
click at [484, 174] on td "n" at bounding box center [472, 191] width 40 height 40
click at [557, 187] on button "p" at bounding box center [555, 191] width 28 height 28
type button "p"
click at [560, 197] on button "p" at bounding box center [555, 191] width 28 height 28
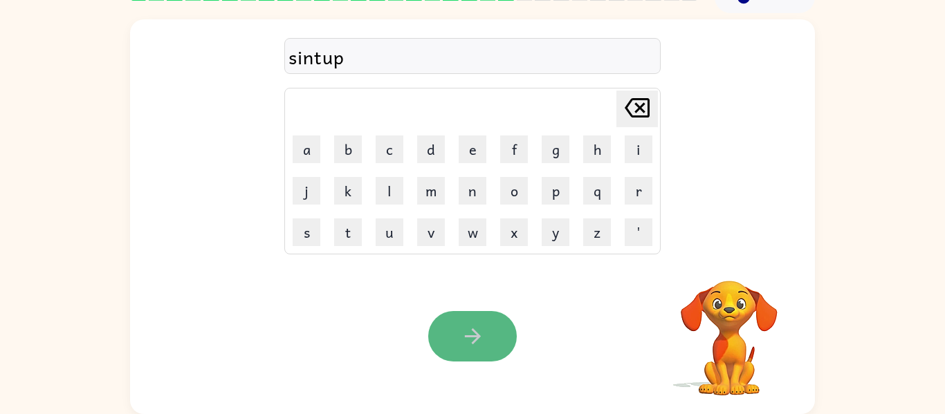
click at [499, 327] on button "button" at bounding box center [472, 336] width 89 height 50
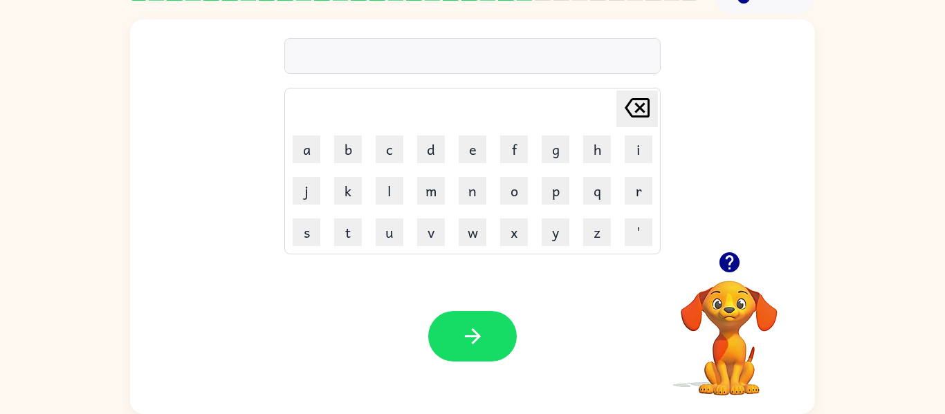
click at [727, 258] on icon "button" at bounding box center [728, 262] width 20 height 20
click at [732, 263] on icon "button" at bounding box center [728, 262] width 20 height 20
click at [742, 279] on div at bounding box center [729, 262] width 138 height 35
click at [729, 257] on icon "button" at bounding box center [729, 262] width 24 height 24
click at [641, 138] on button "i" at bounding box center [638, 150] width 28 height 28
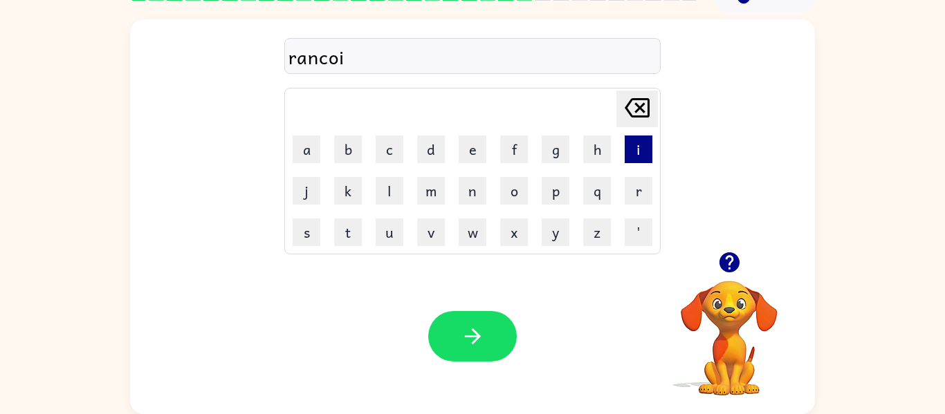
type button "i"
click at [431, 180] on button "m" at bounding box center [431, 191] width 28 height 28
type button "m"
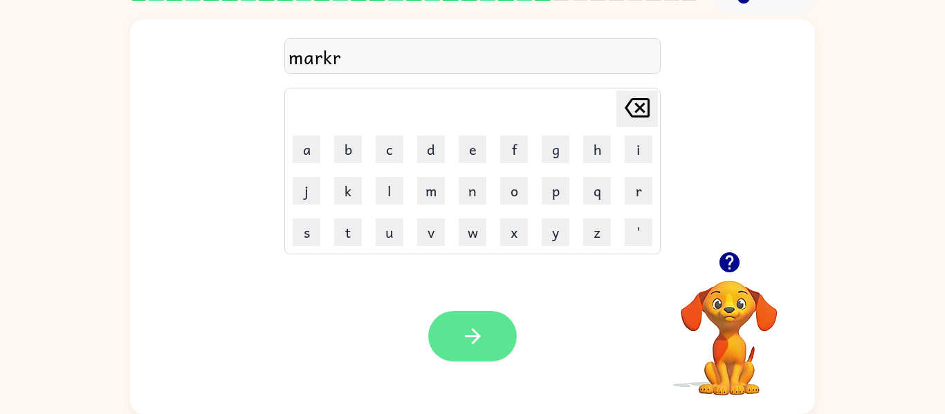
click at [459, 321] on button "button" at bounding box center [472, 336] width 89 height 50
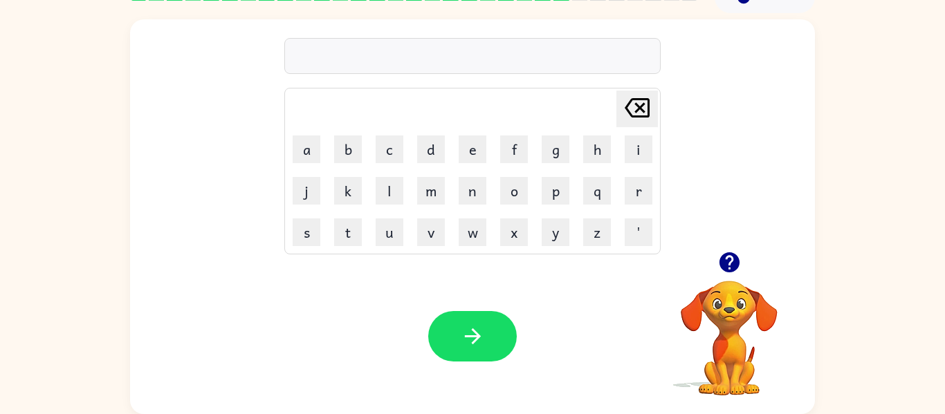
click at [617, 312] on div "Your browser must support playing .mp4 files to use Literably. Please try using…" at bounding box center [472, 337] width 685 height 156
click at [723, 262] on icon "button" at bounding box center [728, 262] width 20 height 20
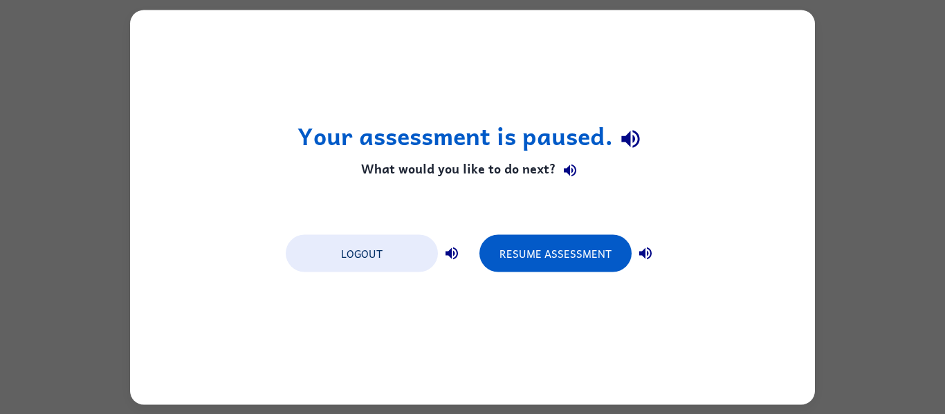
scroll to position [0, 0]
click at [452, 253] on icon "button" at bounding box center [451, 253] width 17 height 17
click at [644, 252] on icon "button" at bounding box center [645, 253] width 12 height 12
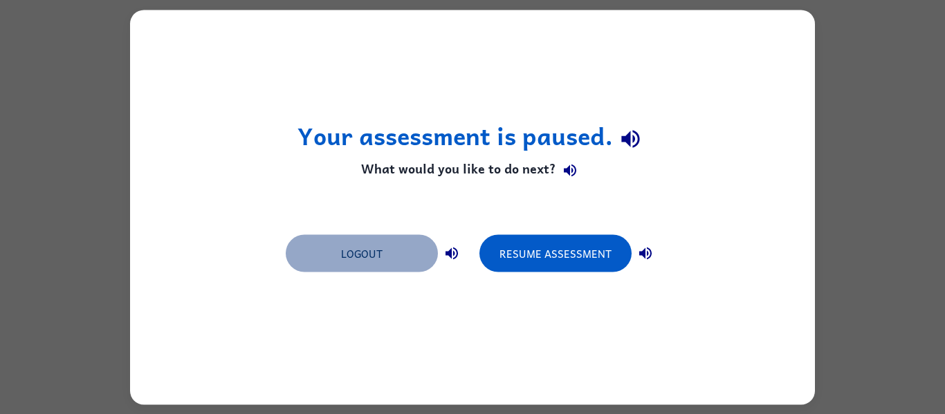
click at [364, 254] on button "Logout" at bounding box center [362, 252] width 152 height 37
